Goal: Task Accomplishment & Management: Use online tool/utility

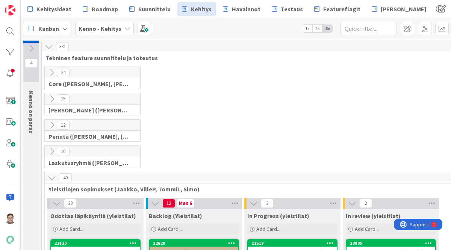
click at [51, 178] on icon at bounding box center [52, 177] width 8 height 8
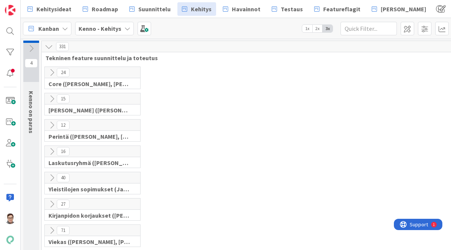
click at [53, 98] on icon at bounding box center [52, 99] width 8 height 8
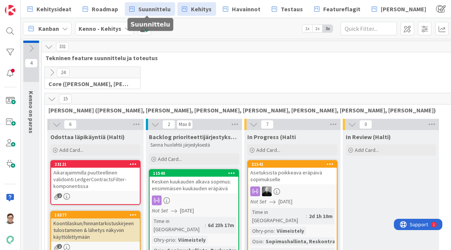
click at [157, 12] on span "Suunnittelu" at bounding box center [154, 9] width 32 height 9
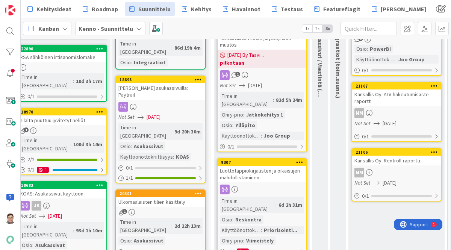
scroll to position [0, 206]
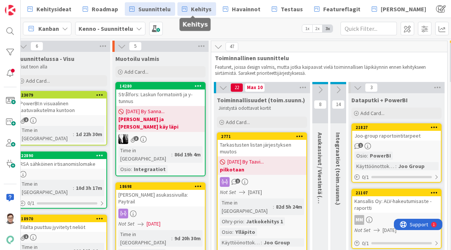
click at [202, 11] on span "Kehitys" at bounding box center [201, 9] width 21 height 9
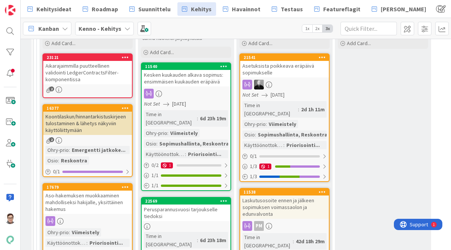
scroll to position [106, 8]
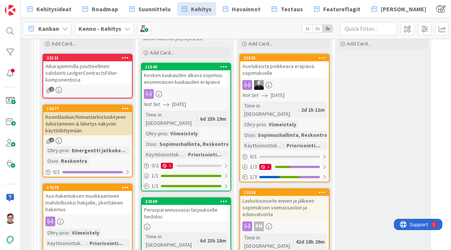
click at [200, 93] on div at bounding box center [186, 94] width 89 height 10
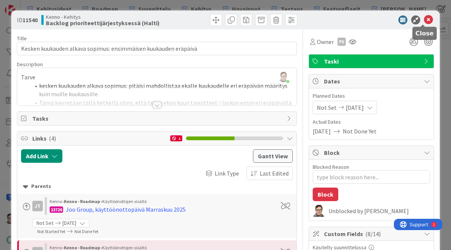
click at [424, 21] on icon at bounding box center [428, 19] width 9 height 9
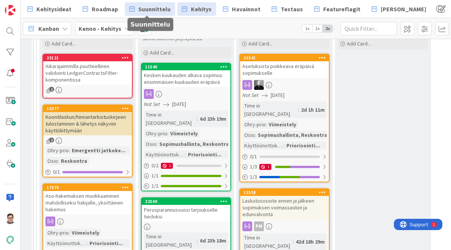
click at [154, 12] on span "Suunnittelu" at bounding box center [154, 9] width 32 height 9
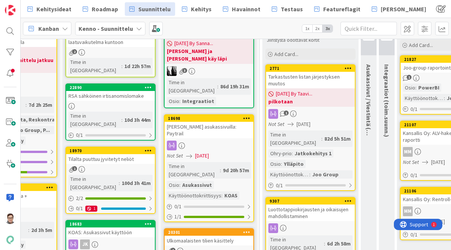
scroll to position [0, 158]
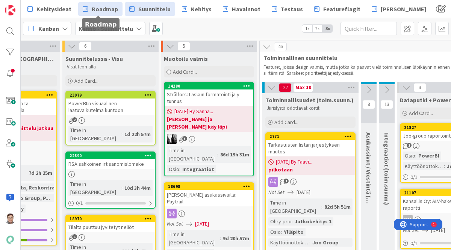
click at [99, 13] on span "Roadmap" at bounding box center [105, 9] width 26 height 9
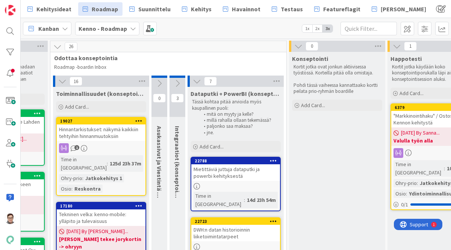
scroll to position [0, 243]
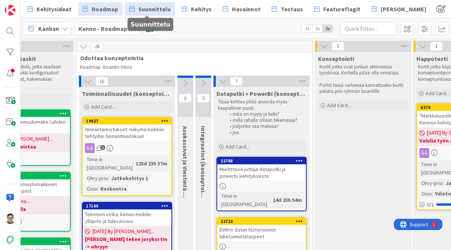
click at [157, 7] on span "Suunnittelu" at bounding box center [154, 9] width 32 height 9
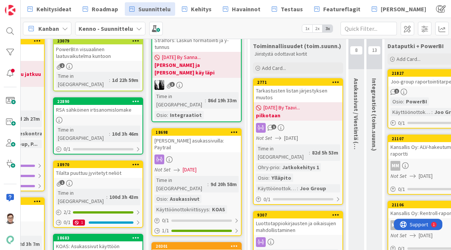
scroll to position [55, 170]
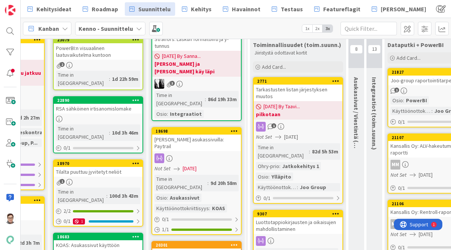
click at [296, 90] on div "Tarkastusten listan järjestyksen muutos" at bounding box center [297, 92] width 89 height 17
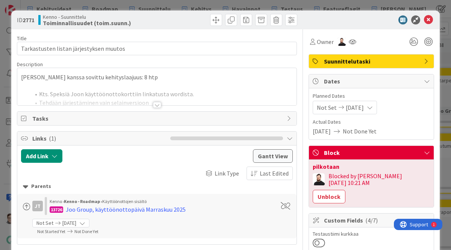
click at [154, 105] on div at bounding box center [157, 105] width 8 height 6
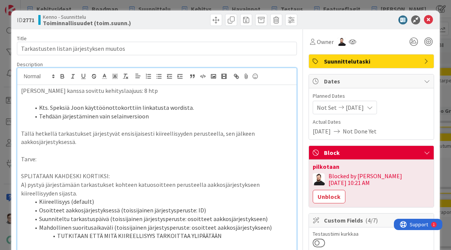
click at [222, 123] on p at bounding box center [156, 125] width 271 height 9
click at [424, 18] on icon at bounding box center [428, 19] width 9 height 9
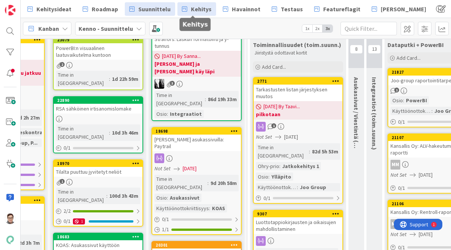
click at [191, 8] on span "Kehitys" at bounding box center [201, 9] width 21 height 9
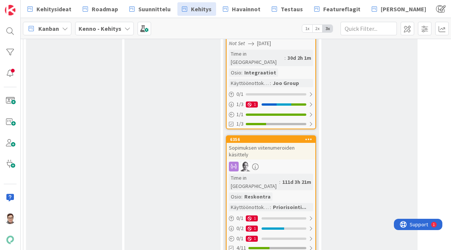
scroll to position [561, 22]
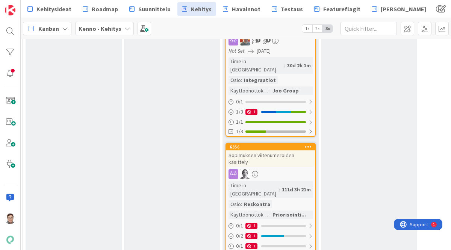
click at [276, 150] on div "Sopimuksen viitenumeroiden käsittely" at bounding box center [270, 158] width 89 height 17
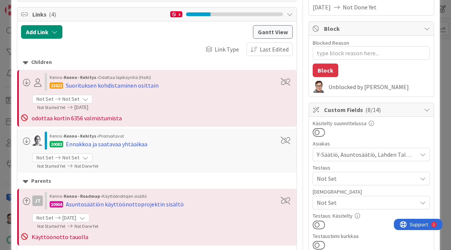
type textarea "x"
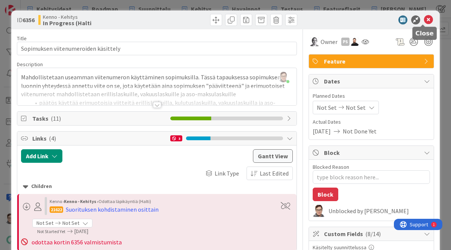
click at [425, 21] on icon at bounding box center [428, 19] width 9 height 9
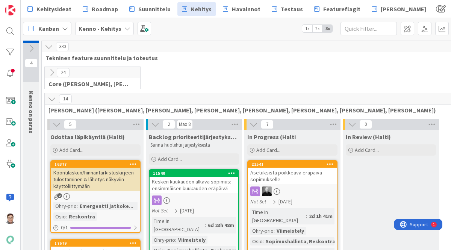
click at [52, 98] on icon at bounding box center [52, 99] width 8 height 8
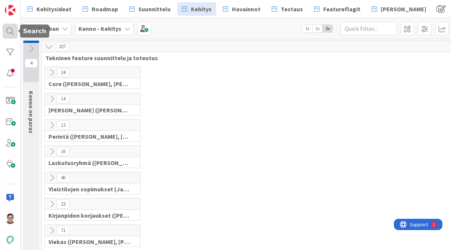
click at [9, 27] on div at bounding box center [10, 31] width 15 height 15
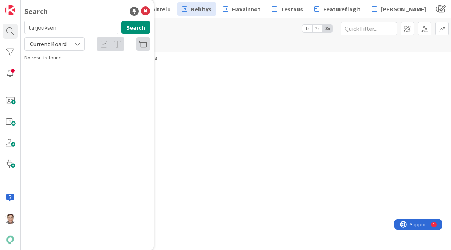
type input "tarjouksen"
click at [50, 45] on span "Current Board" at bounding box center [48, 44] width 36 height 8
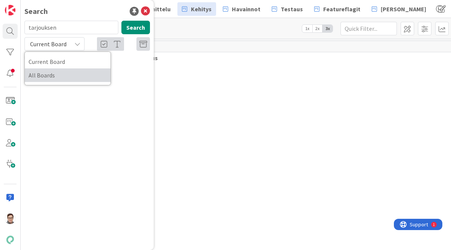
click at [48, 77] on span "All Boards" at bounding box center [68, 74] width 78 height 11
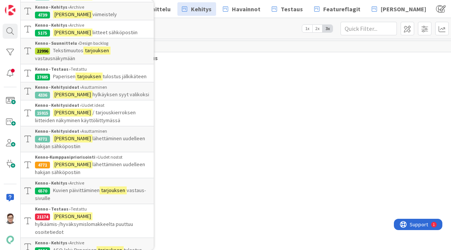
scroll to position [88, 0]
click at [99, 146] on span "lähettäminen uudelleen hakijan sähköpostiin" at bounding box center [90, 141] width 110 height 15
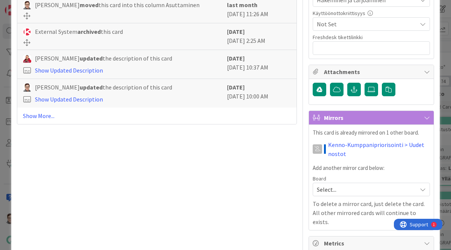
scroll to position [291, 0]
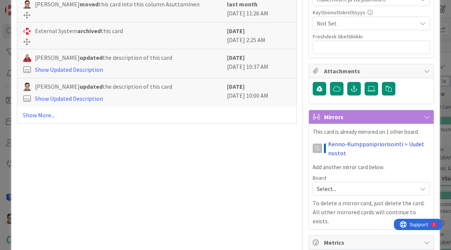
click at [352, 145] on link "Kenno-Kumppanipriorisointi > Uudet nostot" at bounding box center [379, 148] width 102 height 18
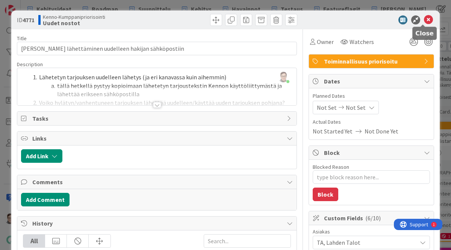
click at [424, 19] on icon at bounding box center [428, 19] width 9 height 9
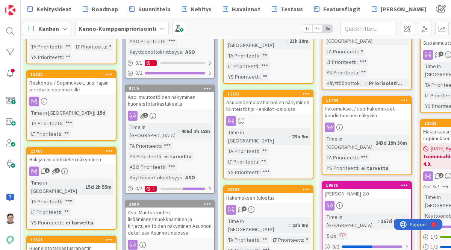
scroll to position [347, 0]
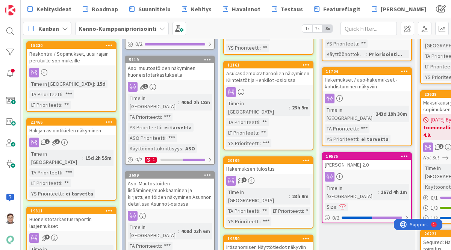
click at [283, 176] on div "2" at bounding box center [268, 181] width 89 height 10
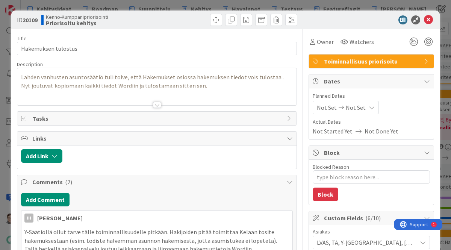
click at [155, 104] on div at bounding box center [157, 105] width 8 height 6
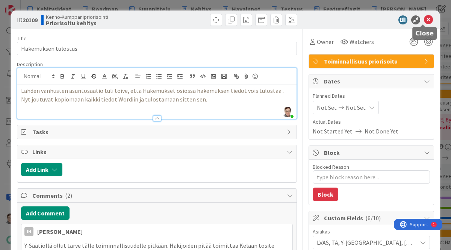
click at [424, 21] on icon at bounding box center [428, 19] width 9 height 9
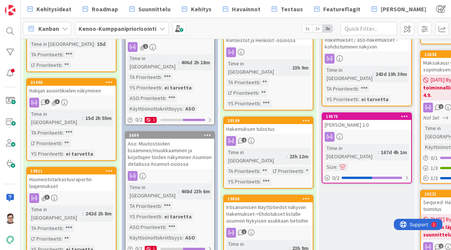
scroll to position [392, 0]
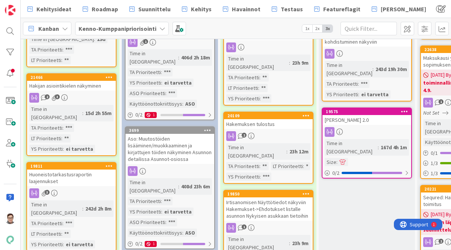
click at [273, 131] on div "2" at bounding box center [268, 136] width 89 height 10
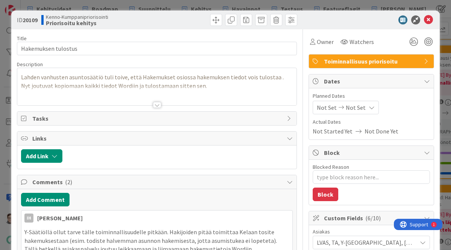
click at [156, 104] on div at bounding box center [157, 105] width 8 height 6
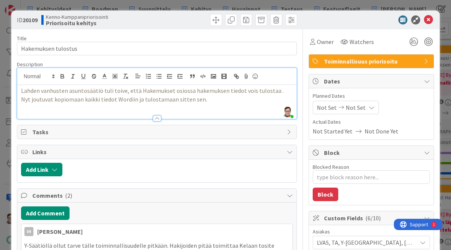
click at [204, 99] on p "Lahden vanhusten asuntosäätiö tuli toive, että Hakemukset osiossa hakemuksen ti…" at bounding box center [156, 94] width 271 height 17
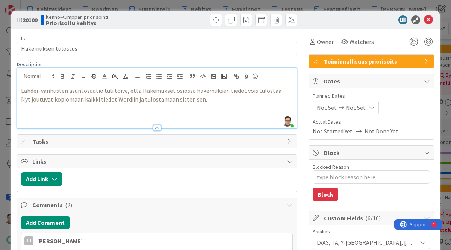
type textarea "x"
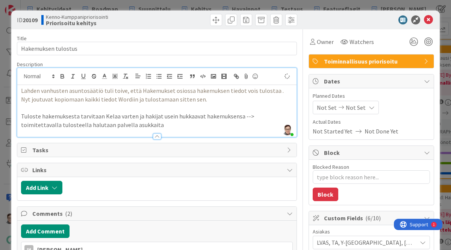
type textarea "x"
click at [154, 137] on div at bounding box center [157, 136] width 8 height 6
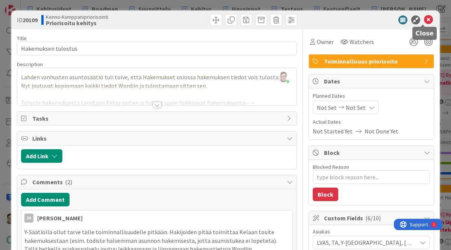
click at [424, 18] on icon at bounding box center [428, 19] width 9 height 9
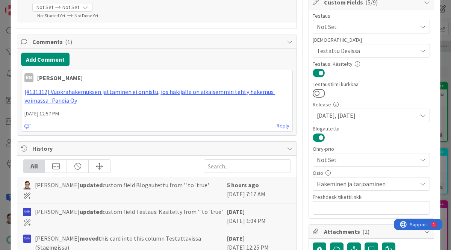
scroll to position [216, 0]
drag, startPoint x: 338, startPoint y: 112, endPoint x: 348, endPoint y: 134, distance: 24.4
click at [348, 134] on div "Testaus Not Set Testaushuomiot Testattu Devissä Testaus: Käsitelty Testaustiimi…" at bounding box center [370, 113] width 117 height 201
click at [348, 134] on div at bounding box center [370, 137] width 117 height 10
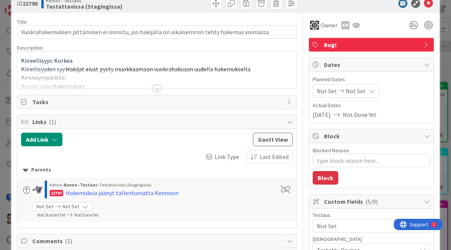
scroll to position [0, 0]
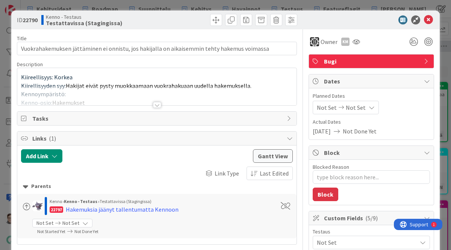
type textarea "x"
click at [424, 20] on icon at bounding box center [428, 19] width 9 height 9
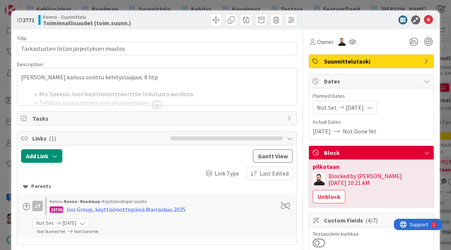
click at [155, 103] on div at bounding box center [157, 105] width 8 height 6
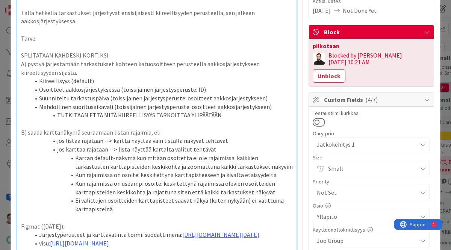
scroll to position [121, 0]
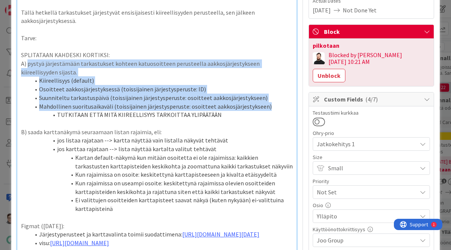
drag, startPoint x: 267, startPoint y: 104, endPoint x: 29, endPoint y: 64, distance: 241.5
click at [29, 64] on div "[PERSON_NAME] kanssa sovittu kehityslaajuus: 8 htp Kts. Speksiä Joon käyttöönot…" at bounding box center [156, 173] width 279 height 419
copy div "pystyä järjestämään tarkastukset kohteen katuosoitteen perusteella aakkosjärjes…"
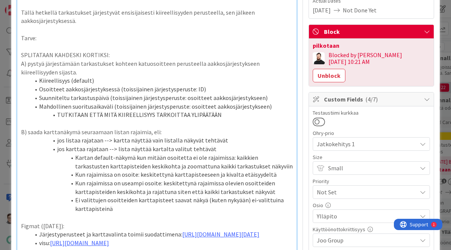
scroll to position [0, 0]
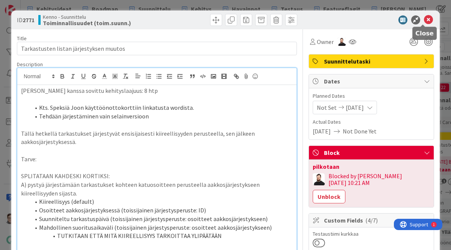
click at [425, 19] on icon at bounding box center [428, 19] width 9 height 9
